Goal: Information Seeking & Learning: Learn about a topic

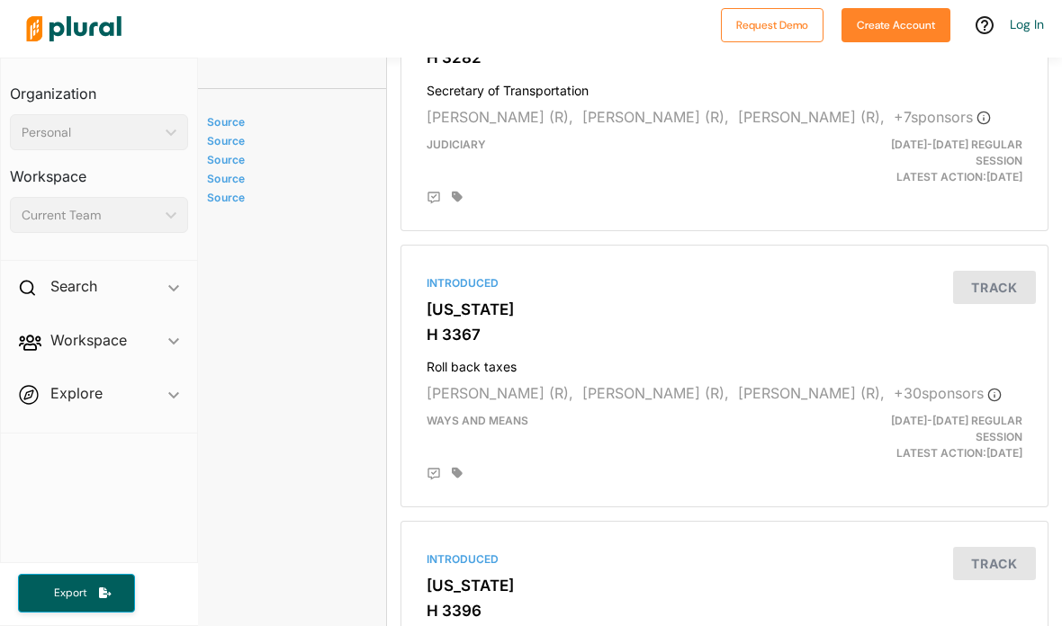
scroll to position [1072, 13]
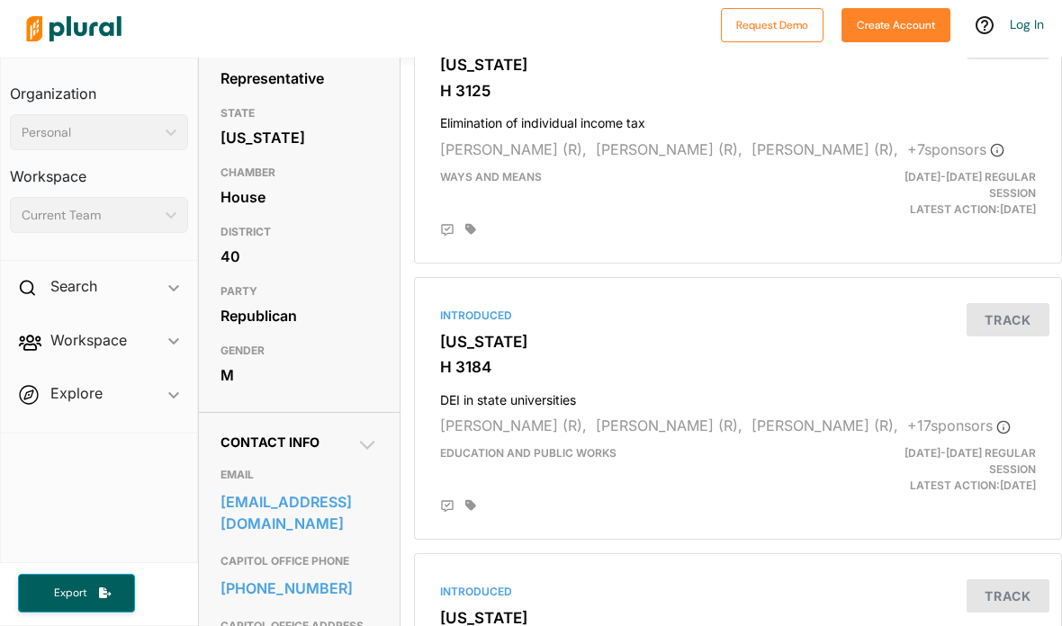
scroll to position [209, 0]
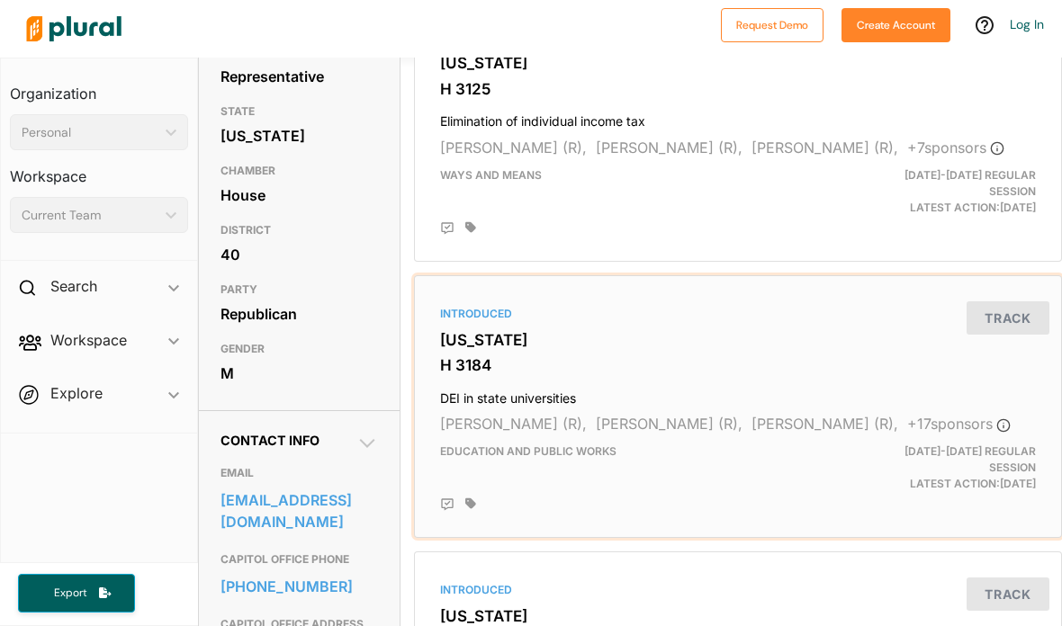
click at [804, 296] on div "Introduced [US_STATE] H 3184 DEI in state universities [PERSON_NAME] (R), [PERS…" at bounding box center [738, 406] width 632 height 247
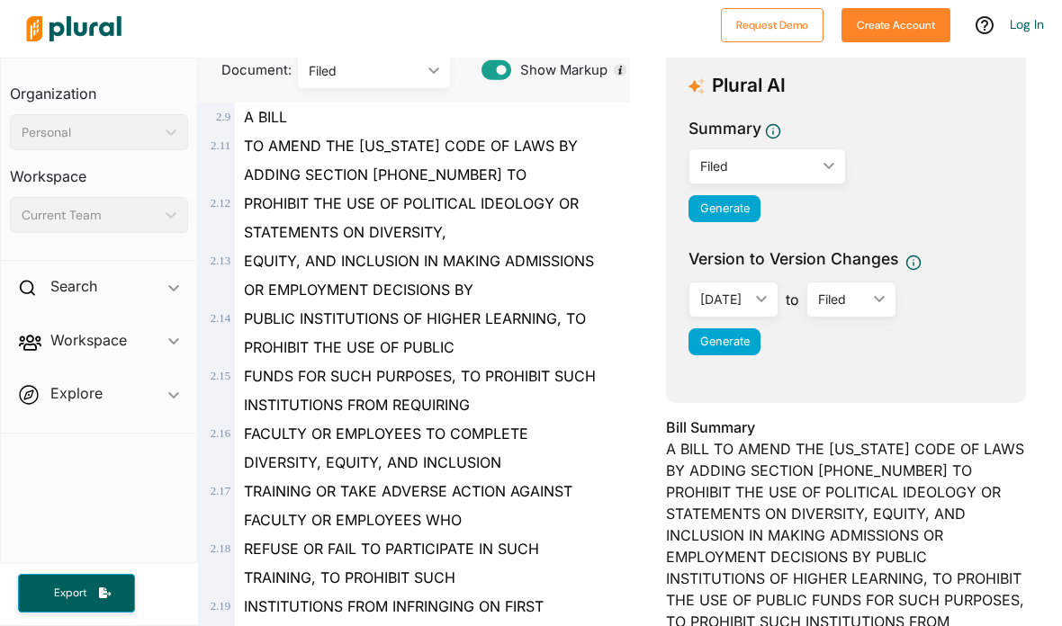
scroll to position [194, 0]
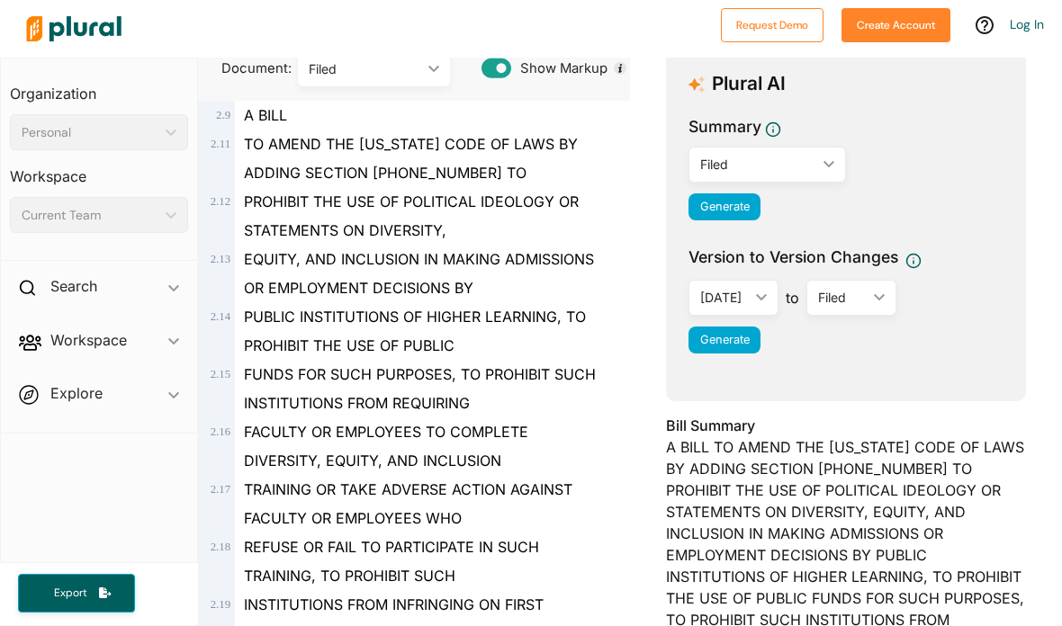
click at [559, 478] on div "TRAINING OR TAKE ADVERSE ACTION AGAINST FACULTY OR EMPLOYEES WHO" at bounding box center [422, 504] width 374 height 58
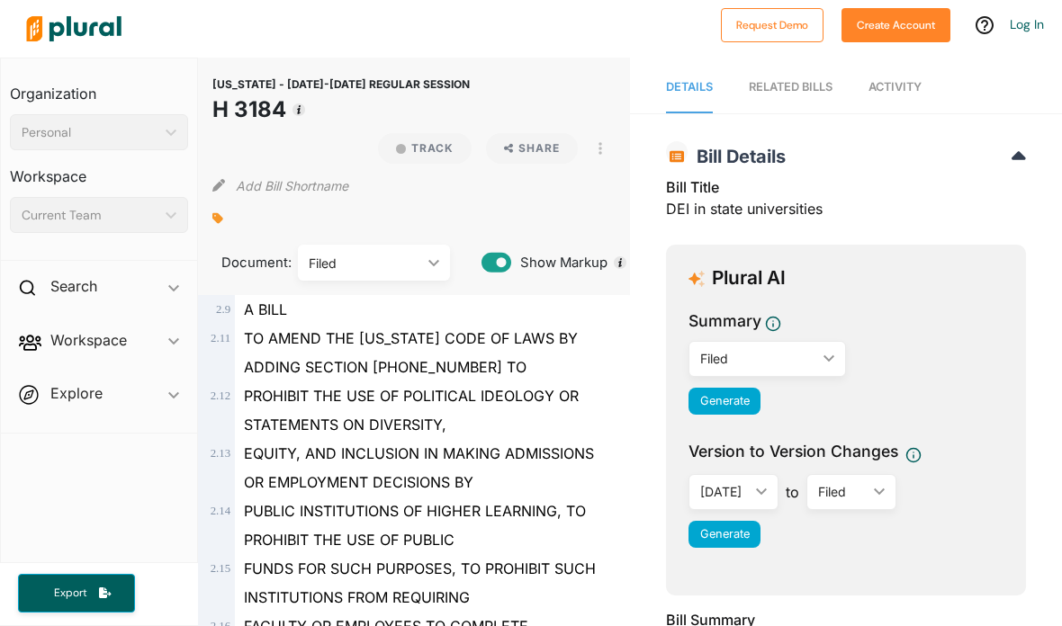
scroll to position [0, 0]
copy h1 "H 3184"
